Goal: Find specific page/section: Find specific page/section

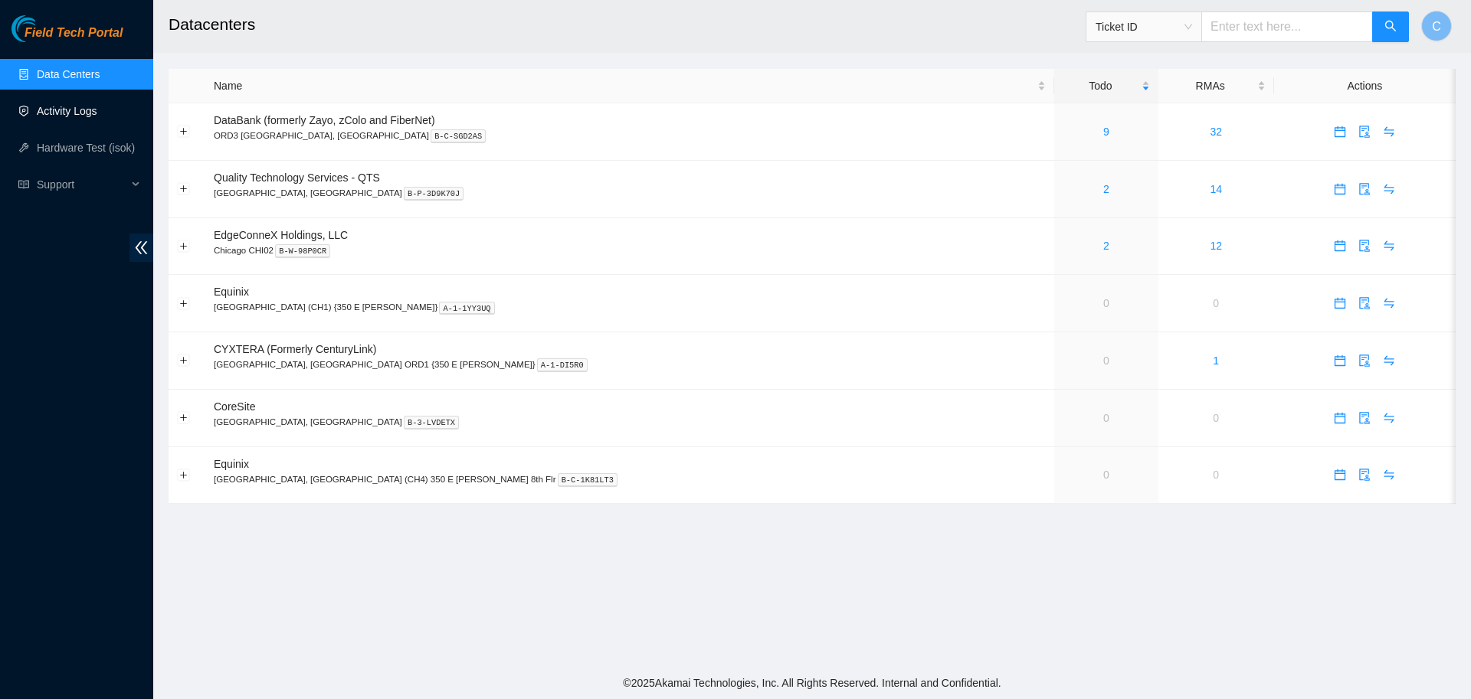
click at [87, 117] on link "Activity Logs" at bounding box center [67, 111] width 61 height 12
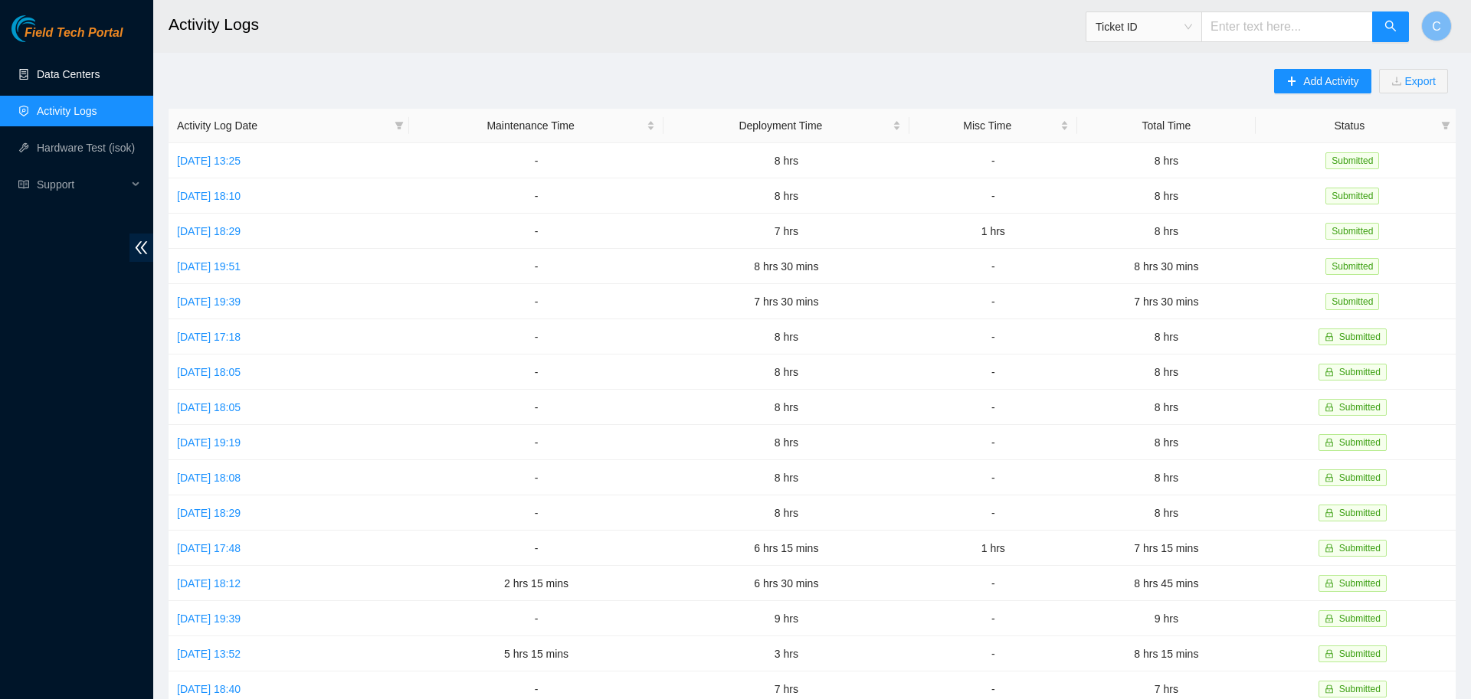
click at [83, 76] on link "Data Centers" at bounding box center [68, 74] width 63 height 12
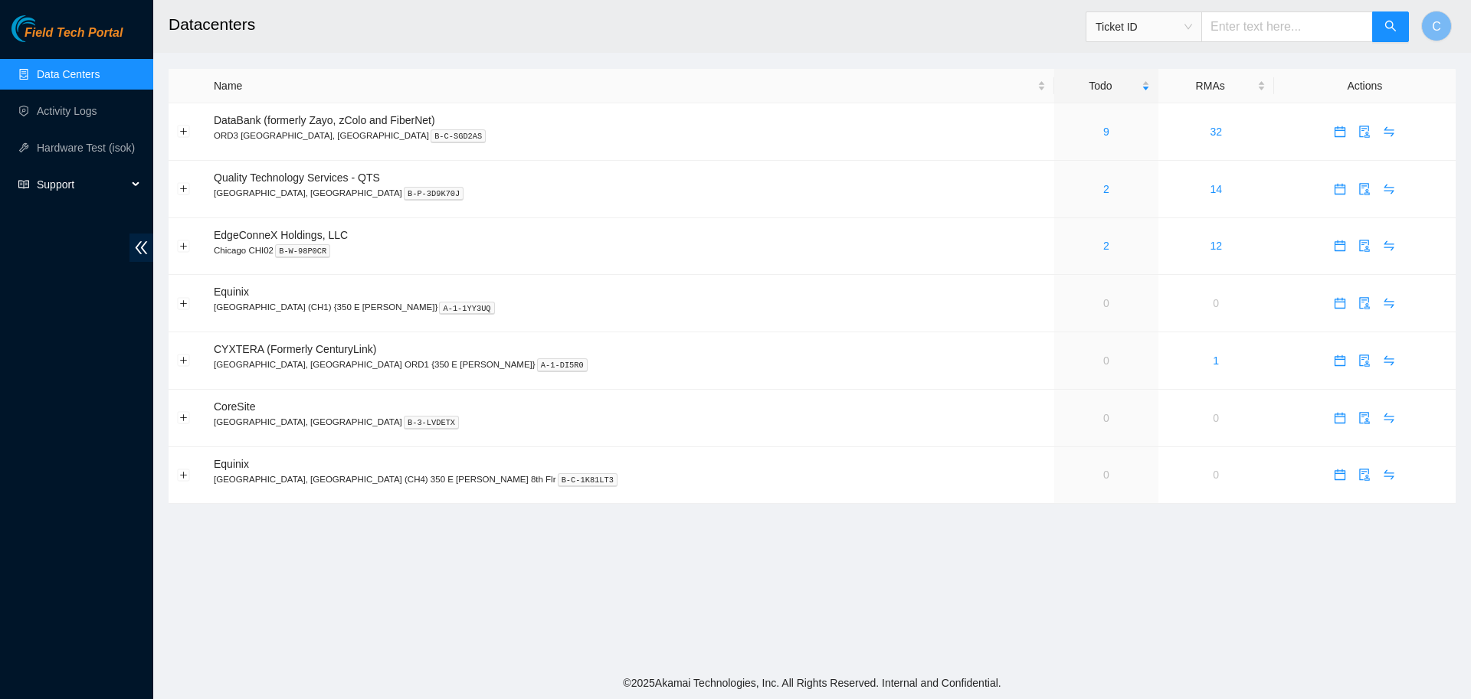
click at [85, 185] on span "Support" at bounding box center [82, 184] width 90 height 31
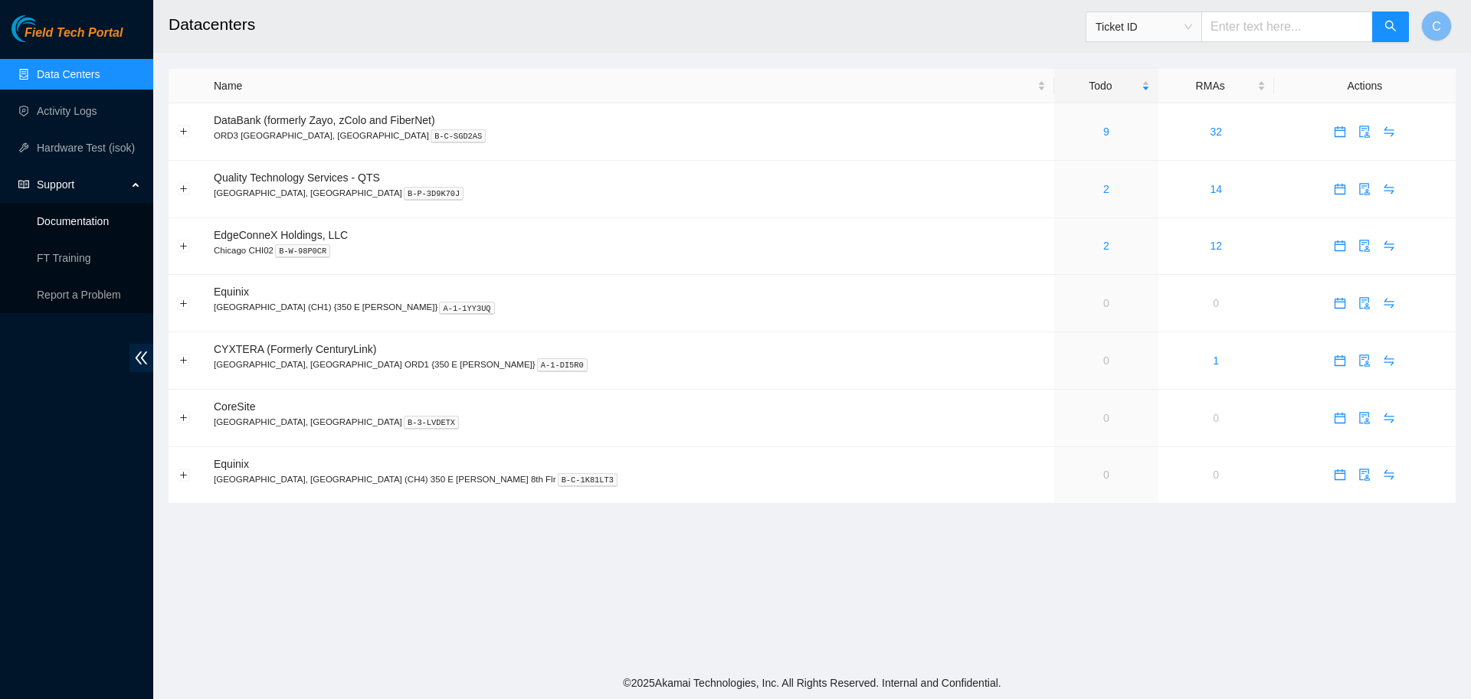
click at [88, 222] on link "Documentation" at bounding box center [73, 221] width 72 height 12
